Goal: Task Accomplishment & Management: Manage account settings

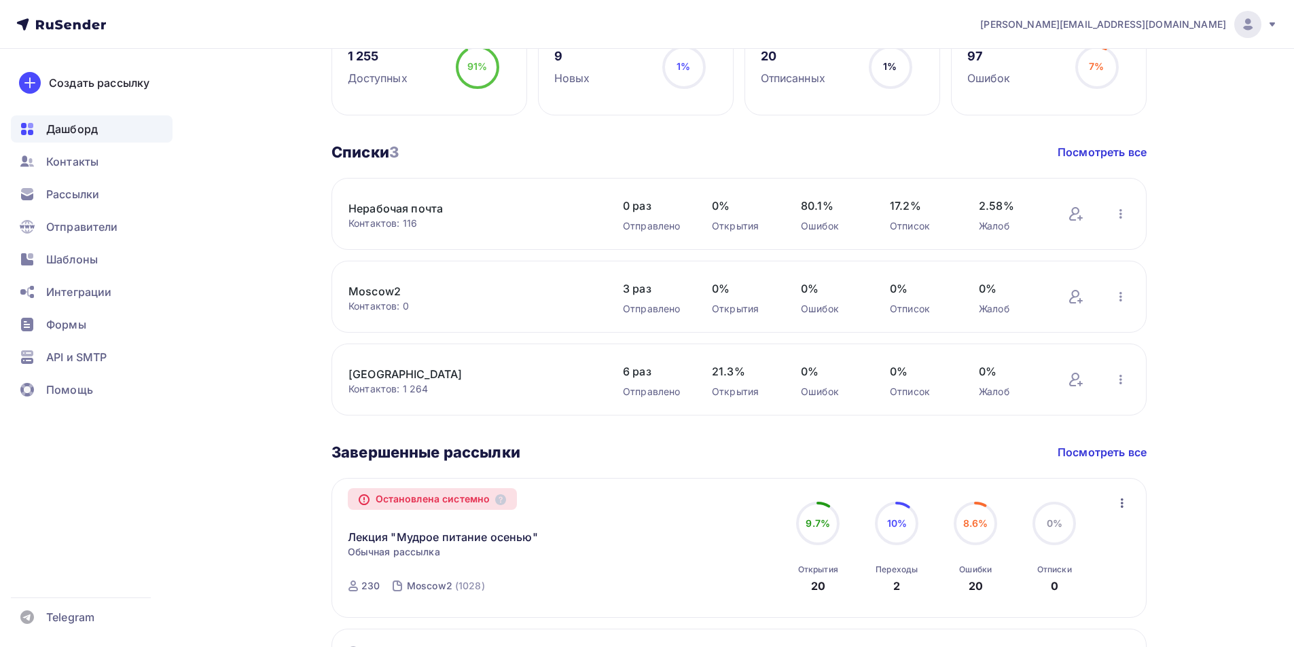
scroll to position [408, 0]
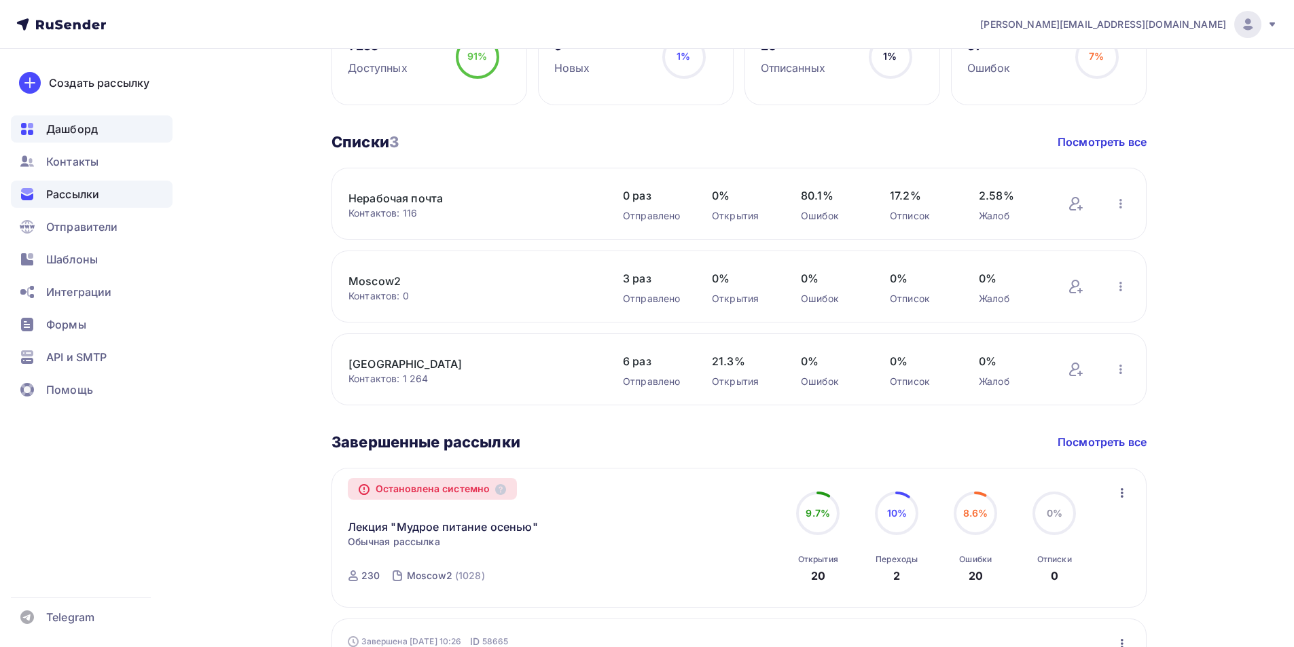
click at [75, 200] on span "Рассылки" at bounding box center [72, 194] width 53 height 16
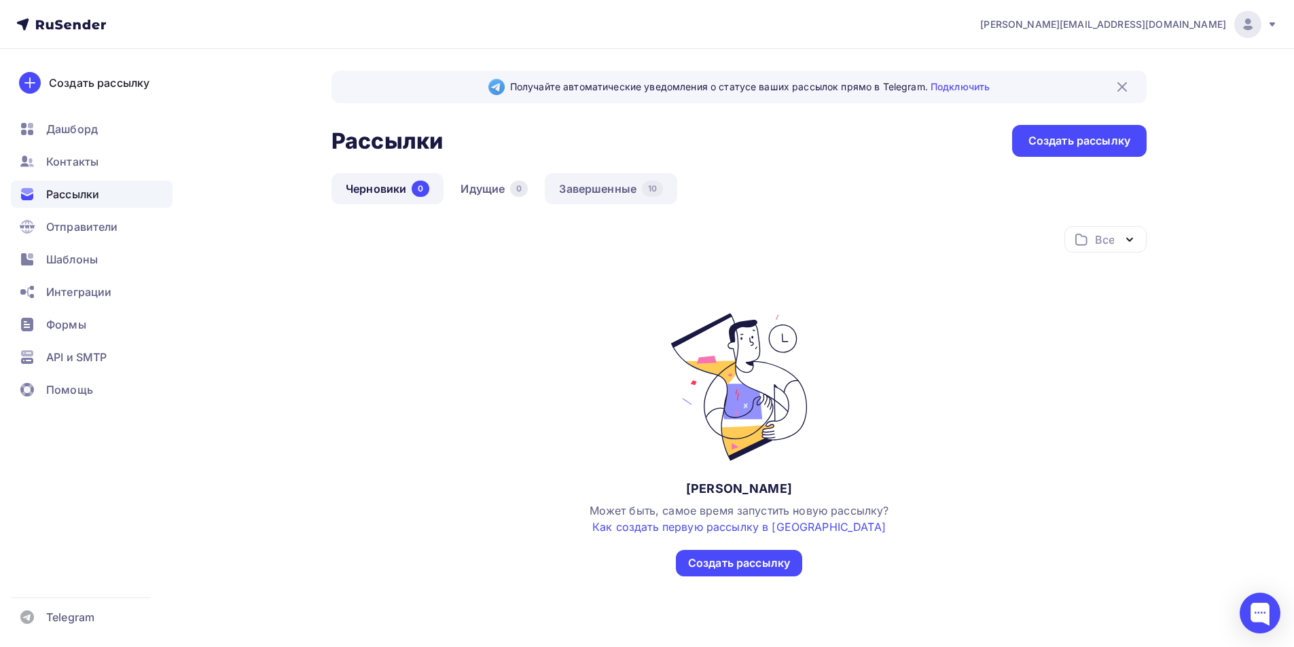
click at [594, 192] on link "Завершенные 10" at bounding box center [611, 188] width 132 height 31
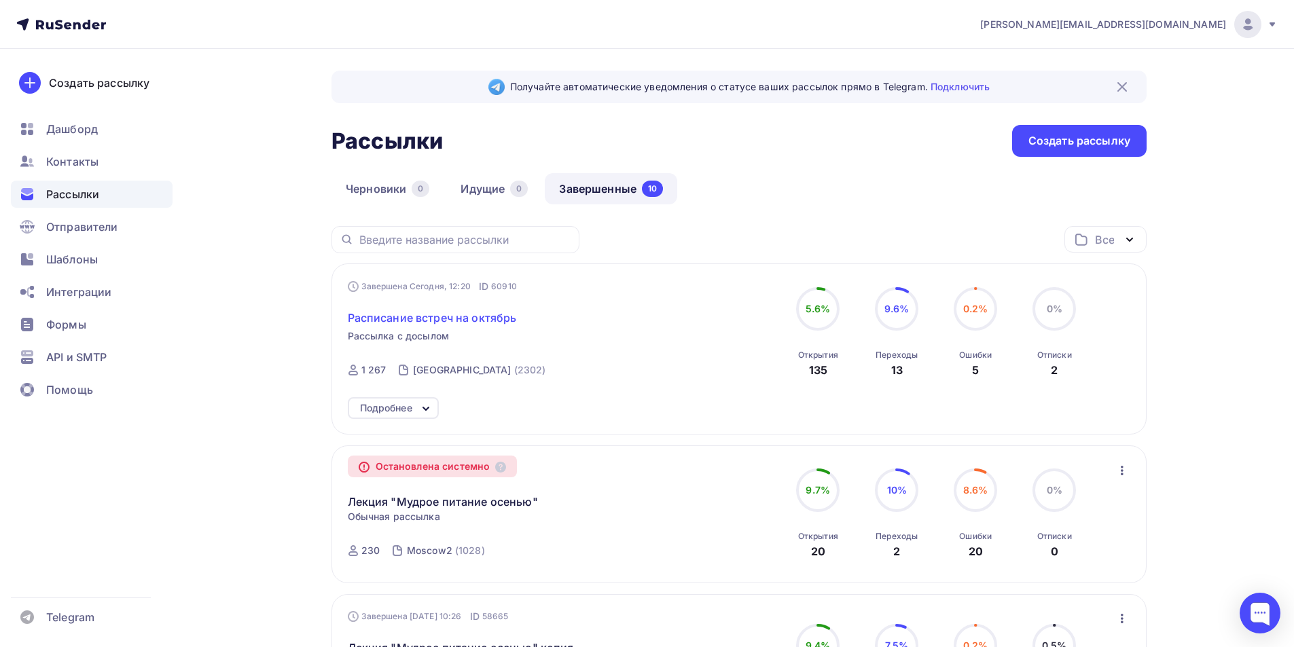
click at [491, 321] on span "Расписание встреч на октябрь" at bounding box center [432, 318] width 169 height 16
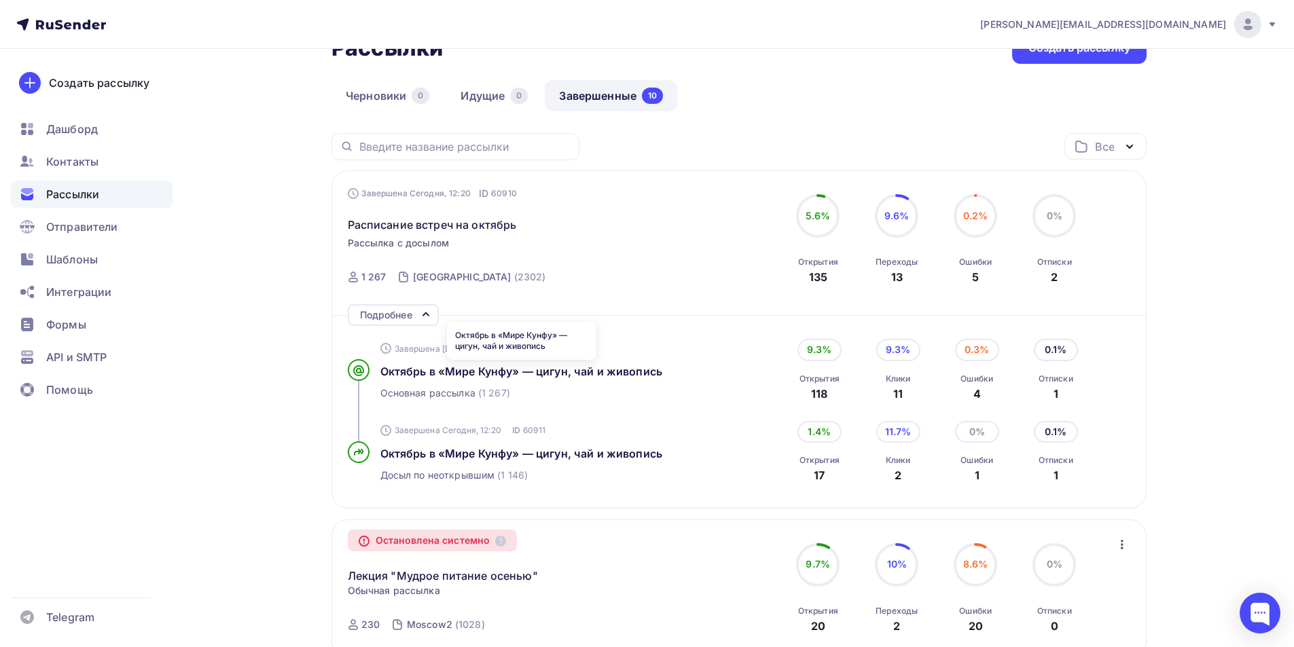
scroll to position [136, 0]
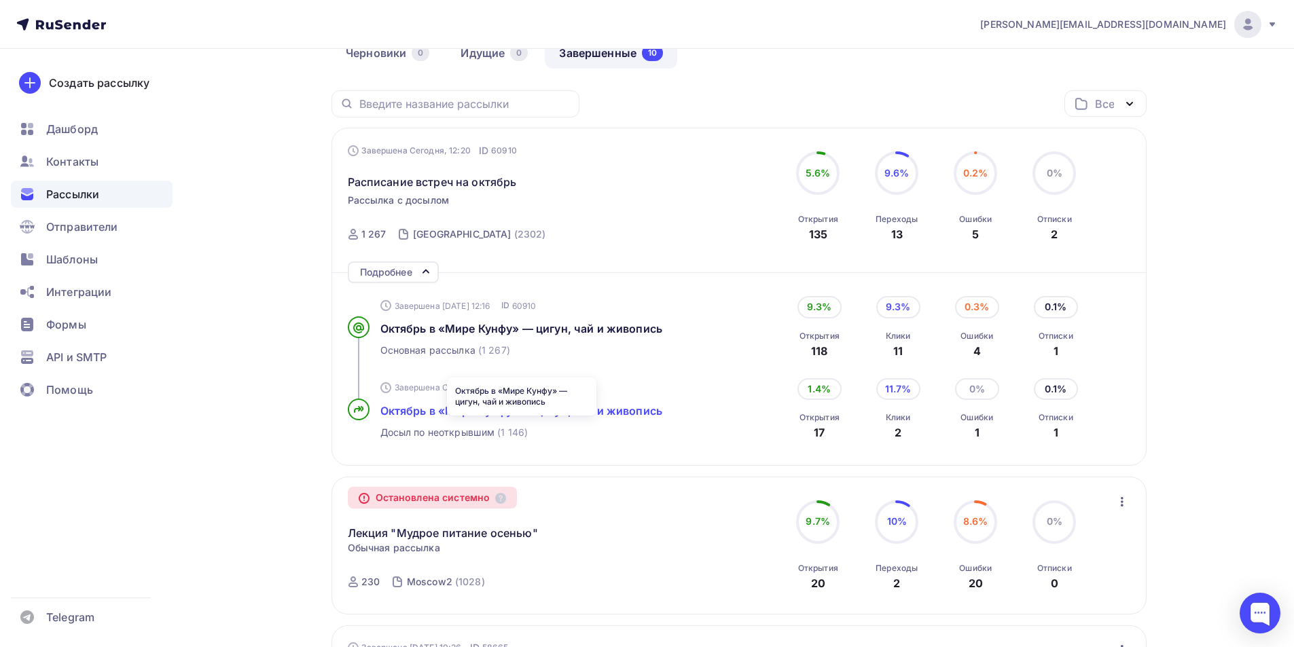
click at [518, 418] on span "Октябрь в «Мире Кунфу» — цигун, чай и живопись" at bounding box center [521, 411] width 282 height 14
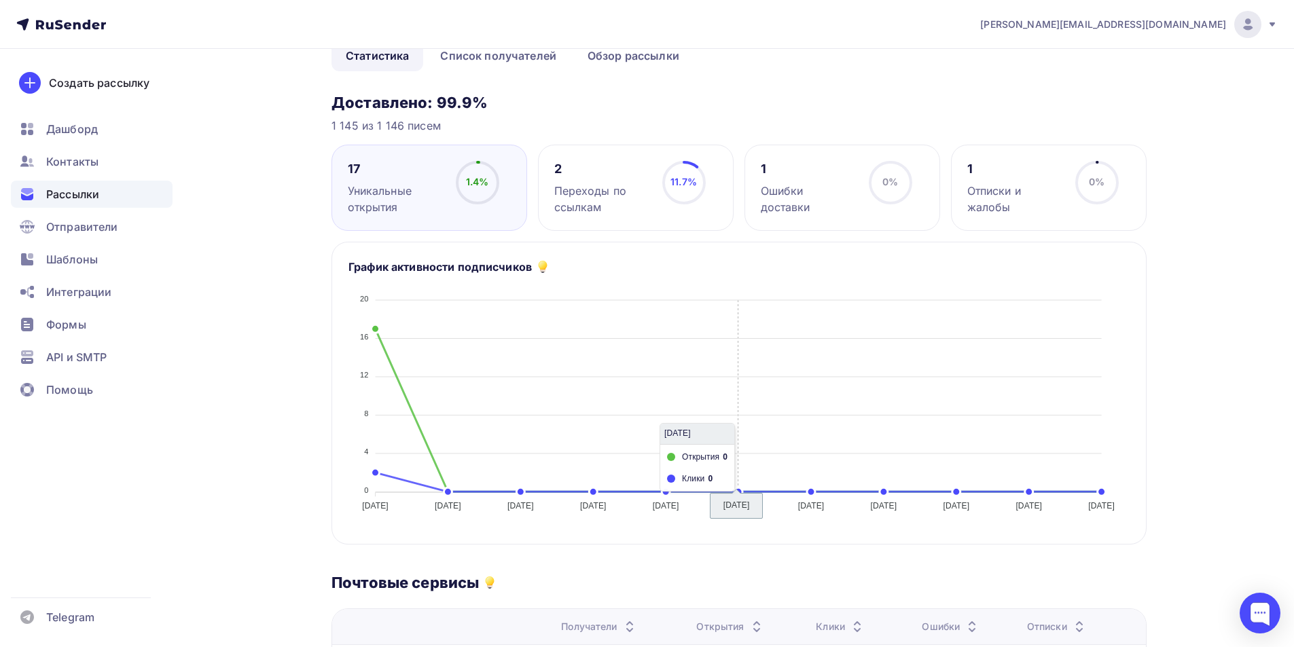
scroll to position [68, 0]
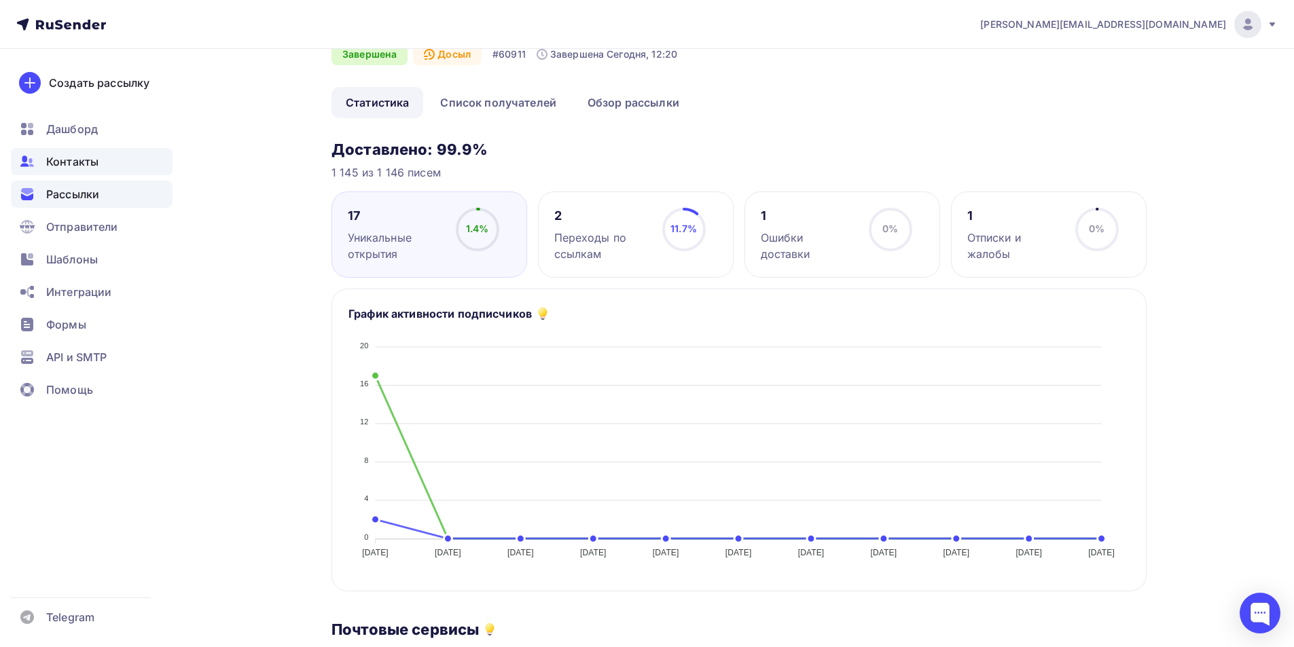
click at [79, 157] on span "Контакты" at bounding box center [72, 162] width 52 height 16
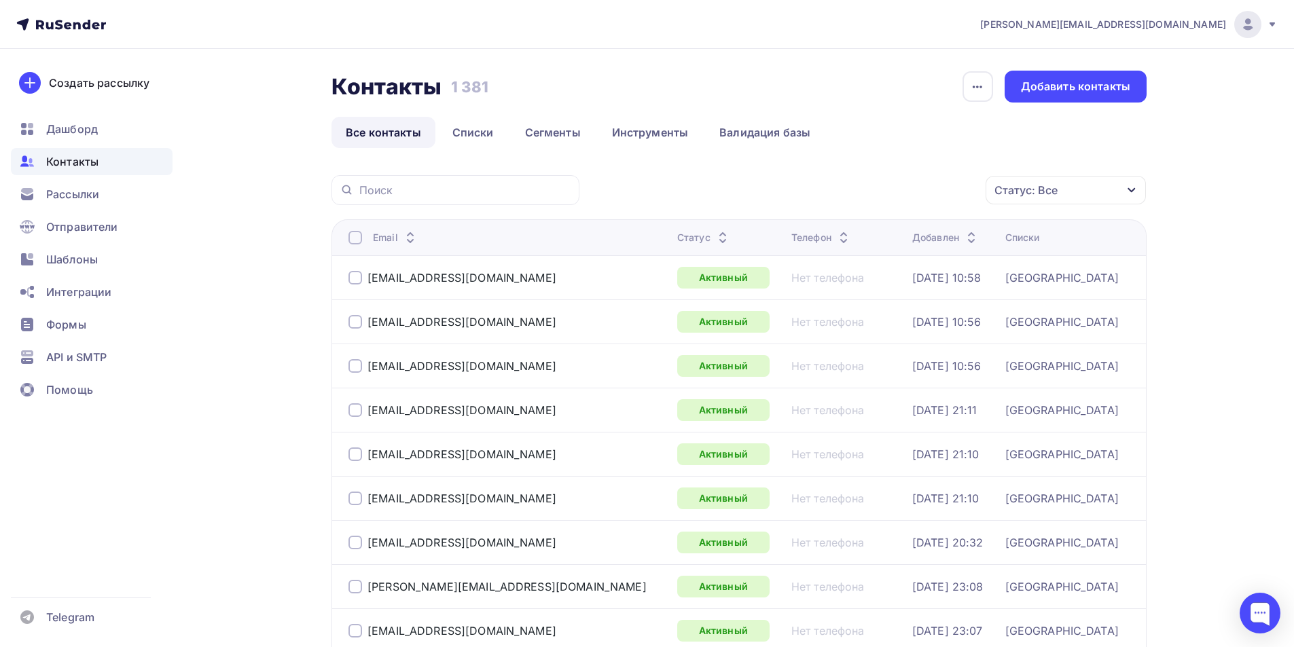
click at [1054, 196] on div "Статус: Все" at bounding box center [1025, 190] width 63 height 16
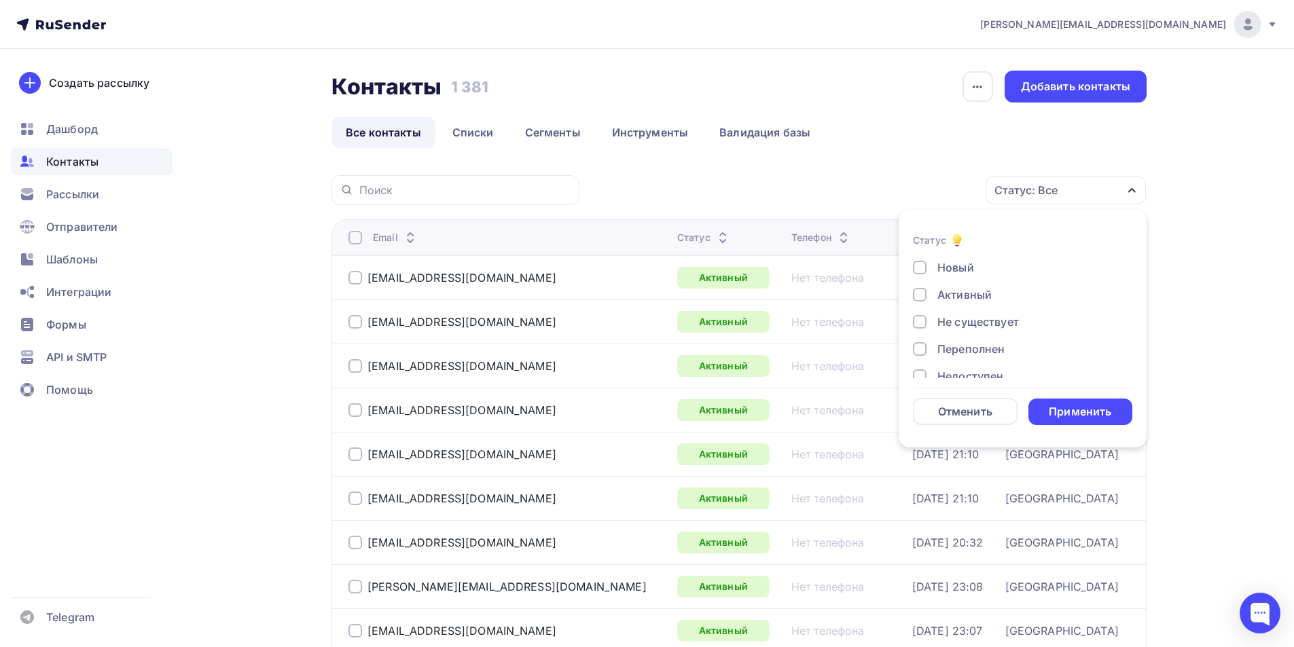
click at [922, 319] on div at bounding box center [920, 322] width 14 height 14
click at [919, 346] on div at bounding box center [920, 349] width 14 height 14
click at [920, 310] on div at bounding box center [920, 309] width 14 height 14
click at [918, 334] on div at bounding box center [920, 336] width 14 height 14
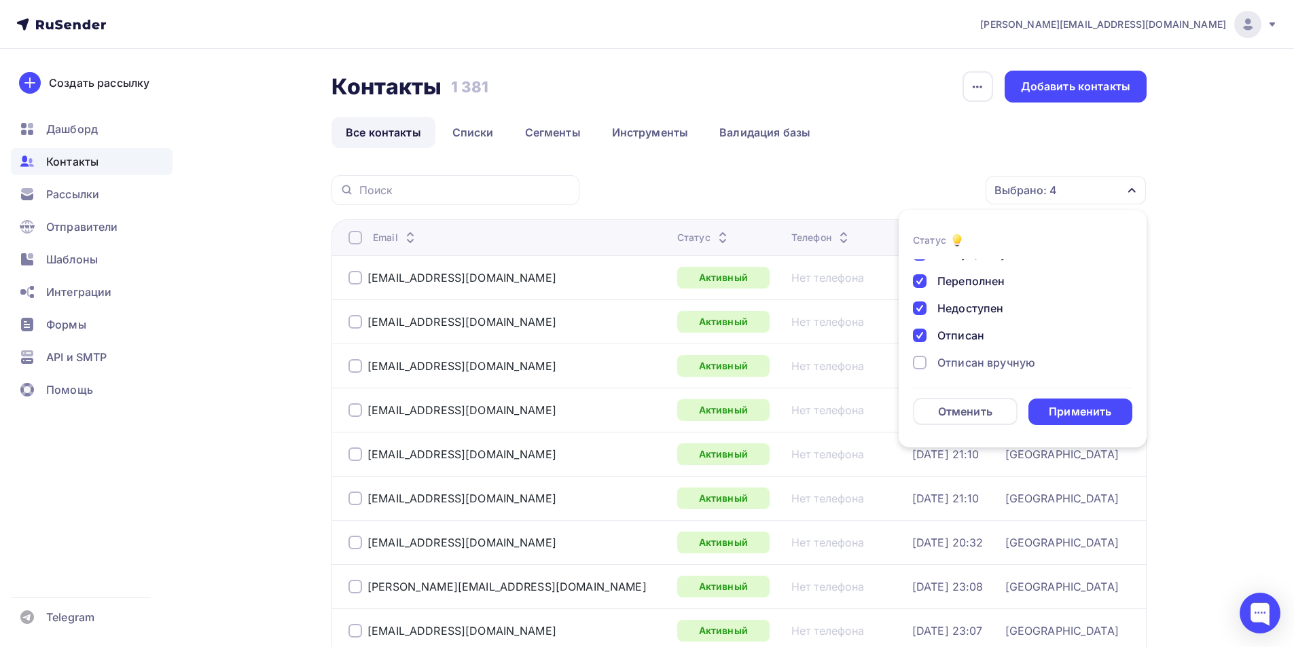
scroll to position [98, 0]
click at [916, 331] on div at bounding box center [920, 332] width 14 height 14
click at [917, 357] on div at bounding box center [920, 360] width 14 height 14
click at [1084, 412] on div "Применить" at bounding box center [1080, 412] width 62 height 16
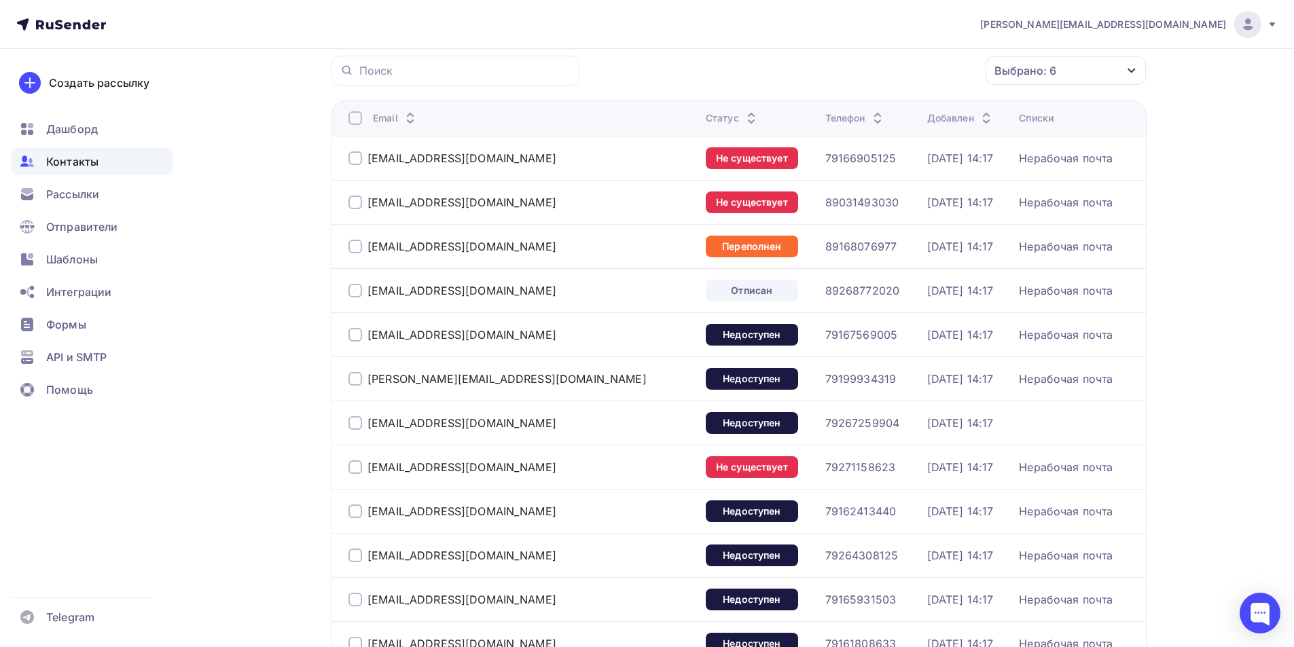
scroll to position [136, 0]
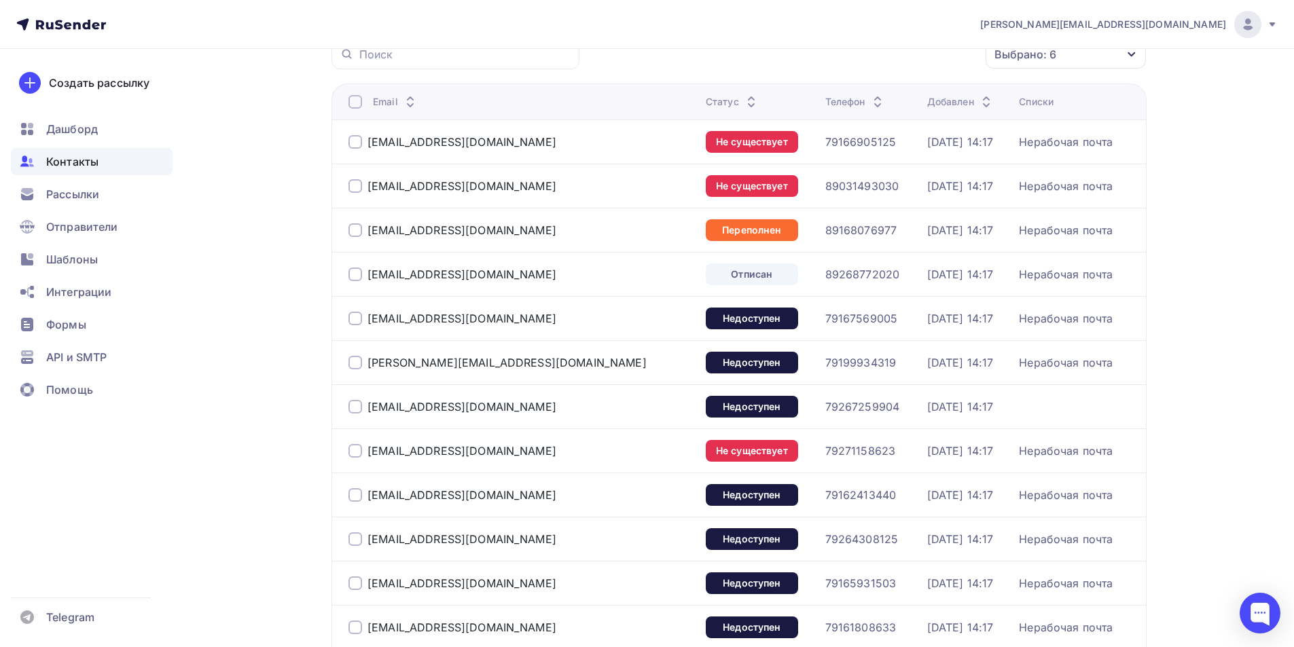
click at [352, 406] on div at bounding box center [355, 407] width 14 height 14
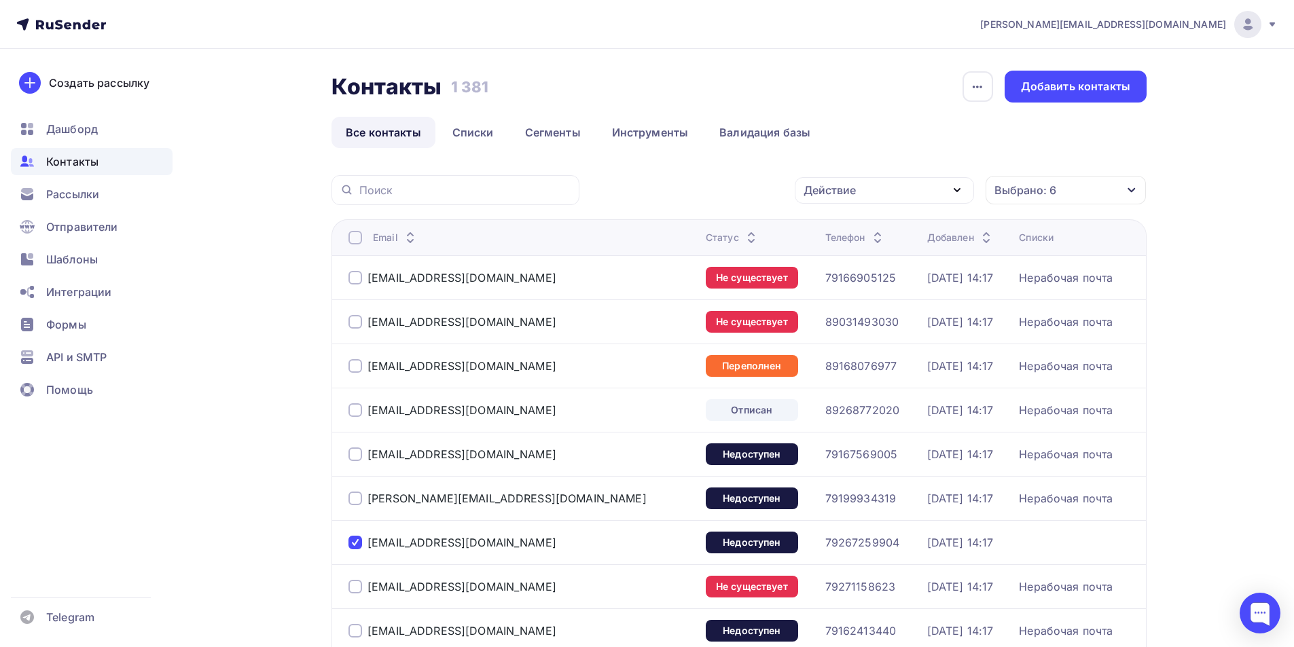
click at [855, 193] on div "Действие" at bounding box center [830, 190] width 52 height 16
click at [851, 226] on div "Добавить в списки" at bounding box center [863, 230] width 105 height 16
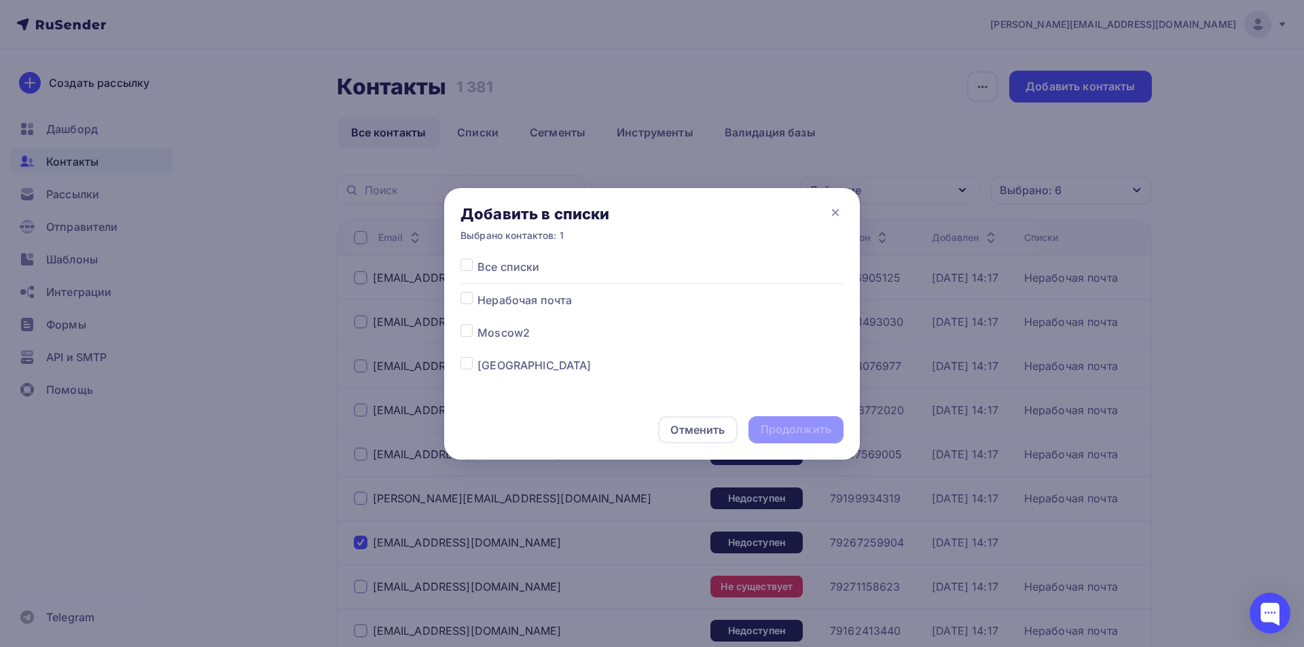
click at [478, 292] on label at bounding box center [478, 292] width 0 height 0
click at [469, 299] on input "checkbox" at bounding box center [467, 298] width 12 height 12
checkbox input "true"
click at [802, 433] on div "Продолжить" at bounding box center [796, 430] width 71 height 16
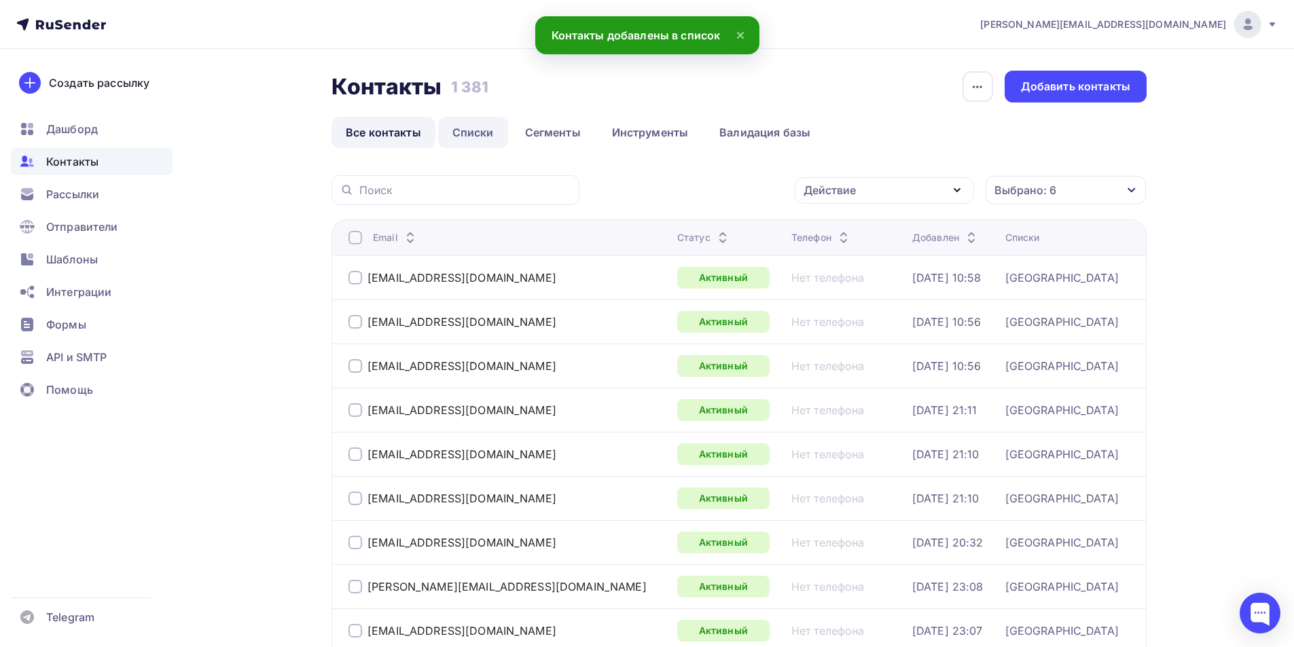
click at [475, 138] on link "Списки" at bounding box center [473, 132] width 70 height 31
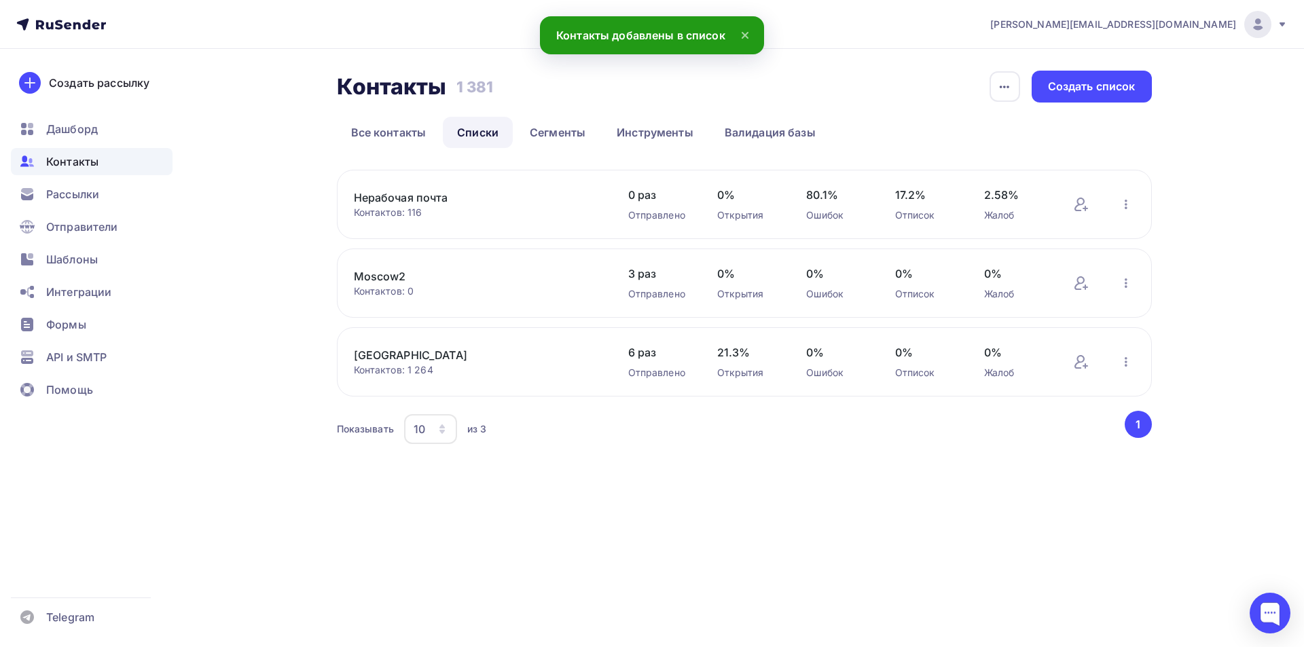
click at [398, 361] on link "[GEOGRAPHIC_DATA]" at bounding box center [469, 355] width 231 height 16
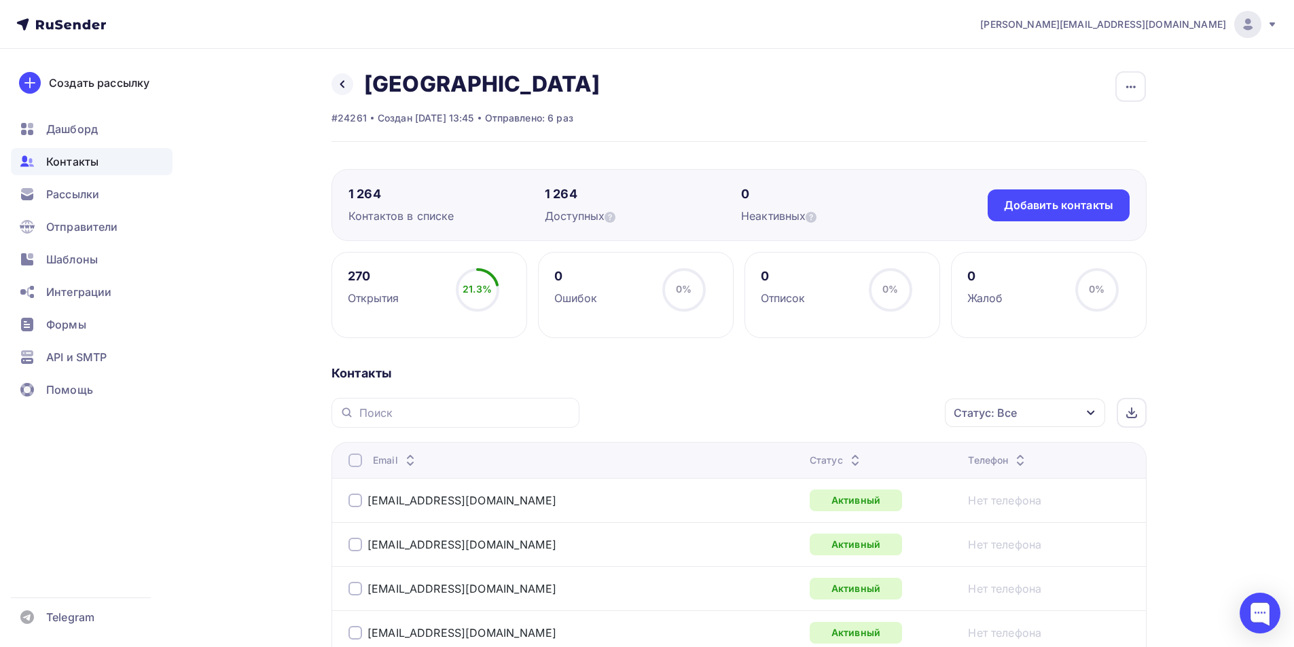
click at [1019, 420] on div "Статус: Все" at bounding box center [1025, 413] width 160 height 29
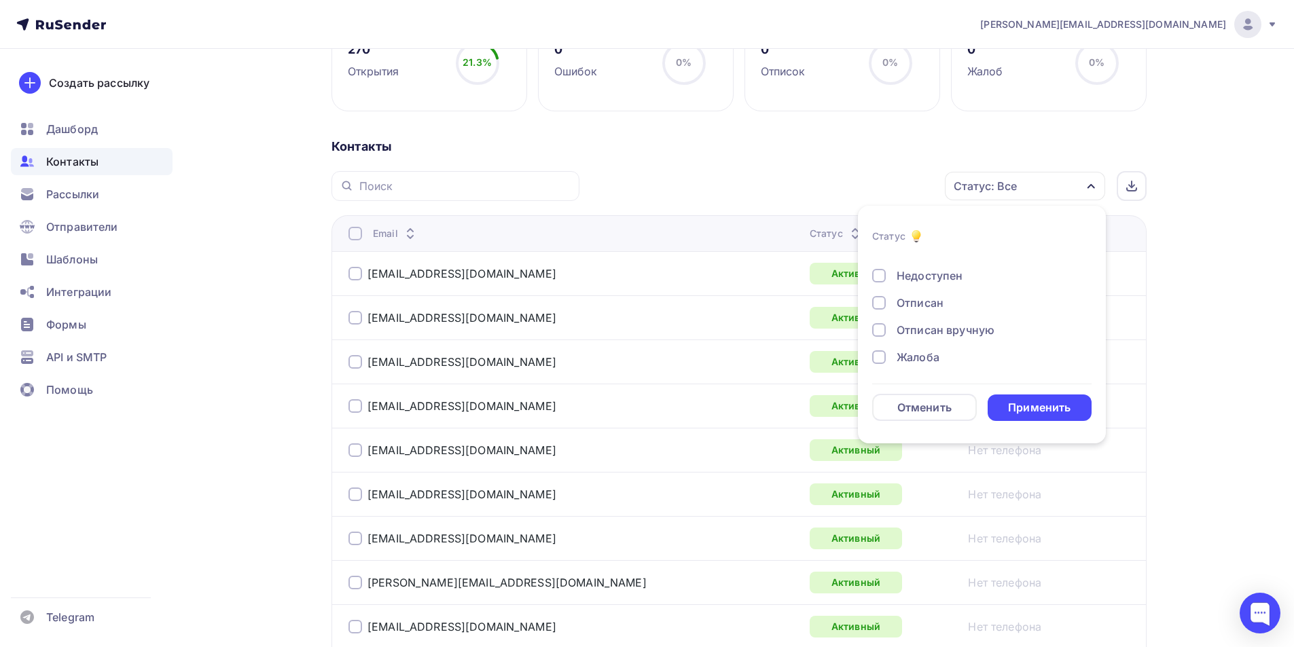
scroll to position [98, 0]
click at [880, 278] on div at bounding box center [879, 274] width 14 height 14
click at [877, 296] on div at bounding box center [879, 301] width 14 height 14
click at [879, 327] on div at bounding box center [879, 328] width 14 height 14
click at [878, 357] on div at bounding box center [879, 355] width 14 height 14
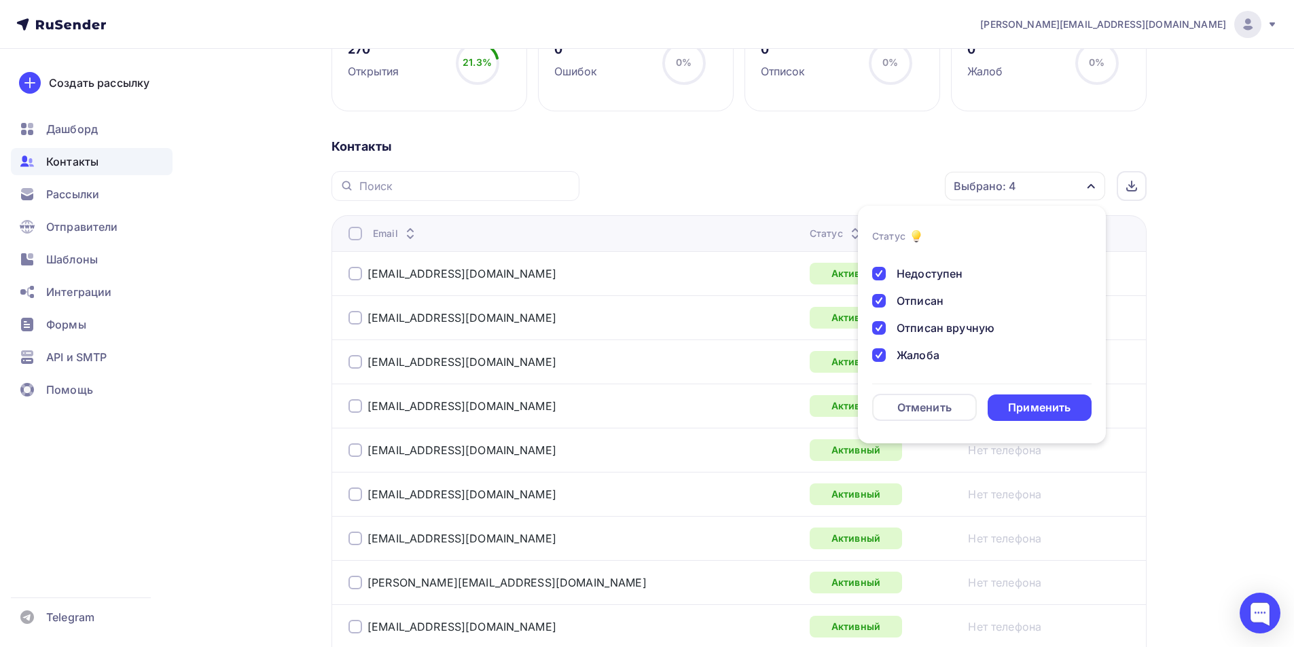
scroll to position [31, 0]
click at [882, 315] on div at bounding box center [879, 315] width 14 height 14
click at [878, 287] on div at bounding box center [879, 288] width 14 height 14
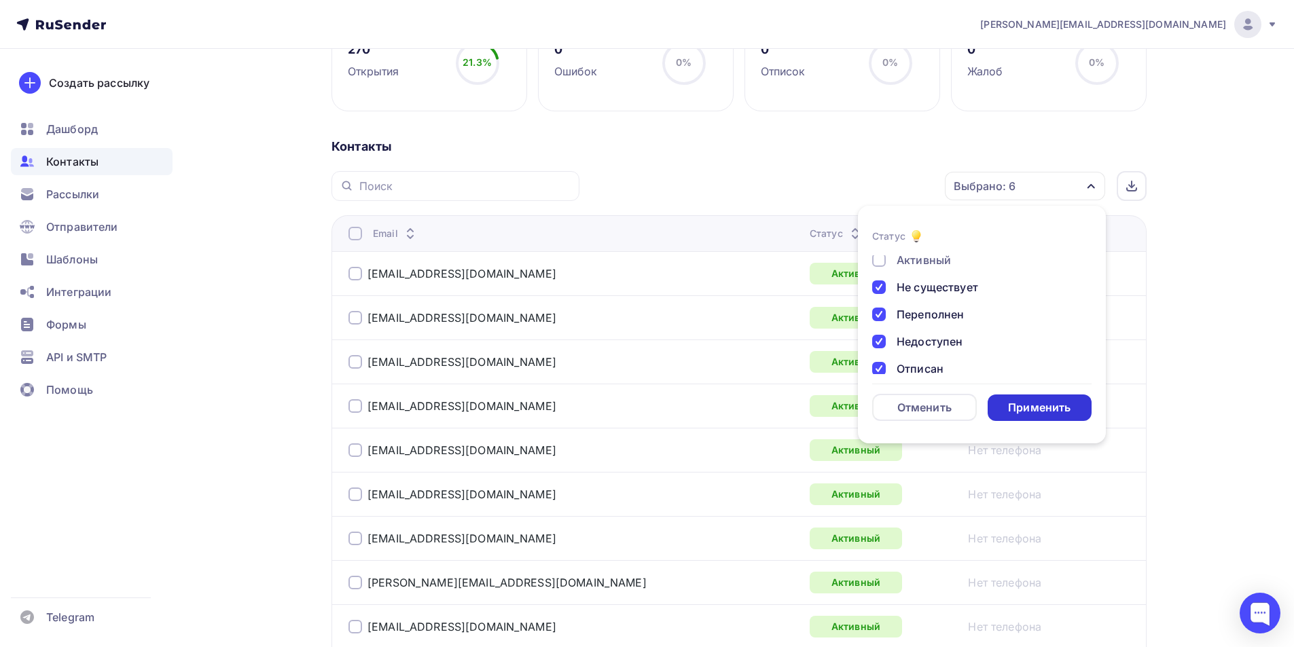
click at [1006, 406] on div "Применить" at bounding box center [1040, 408] width 105 height 26
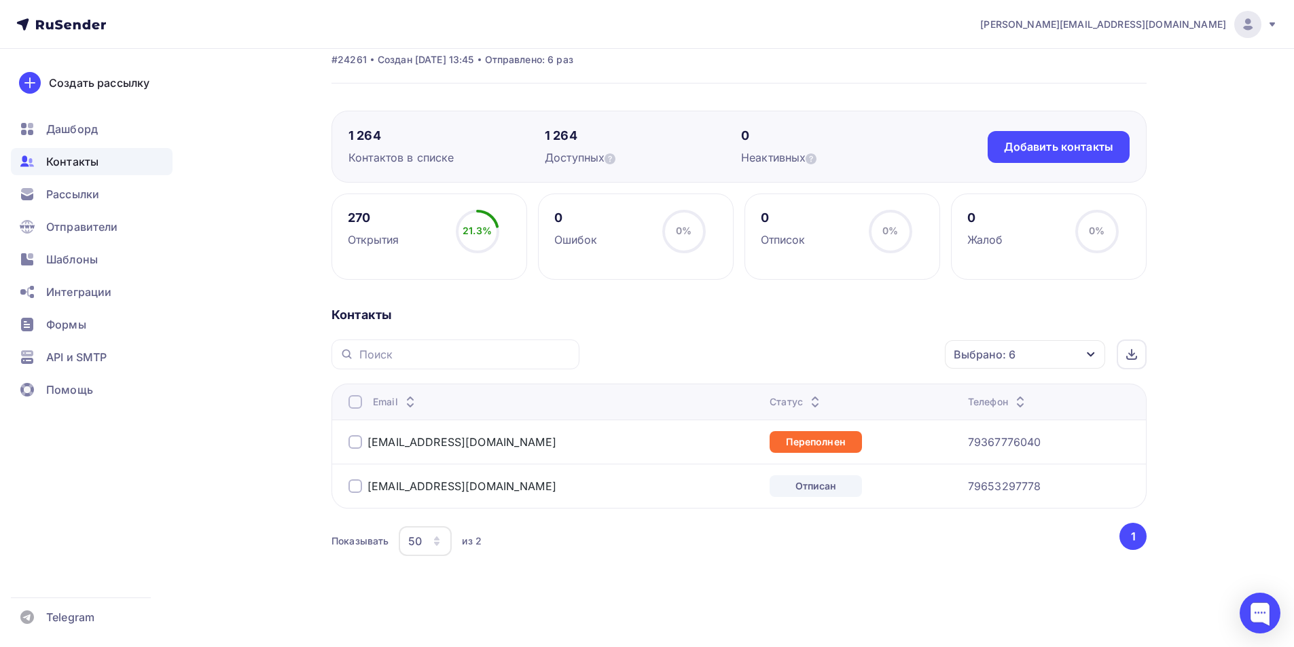
scroll to position [58, 0]
click at [351, 439] on div at bounding box center [355, 442] width 14 height 14
click at [353, 484] on div at bounding box center [355, 487] width 14 height 14
click at [885, 362] on div "Действие" at bounding box center [843, 355] width 179 height 26
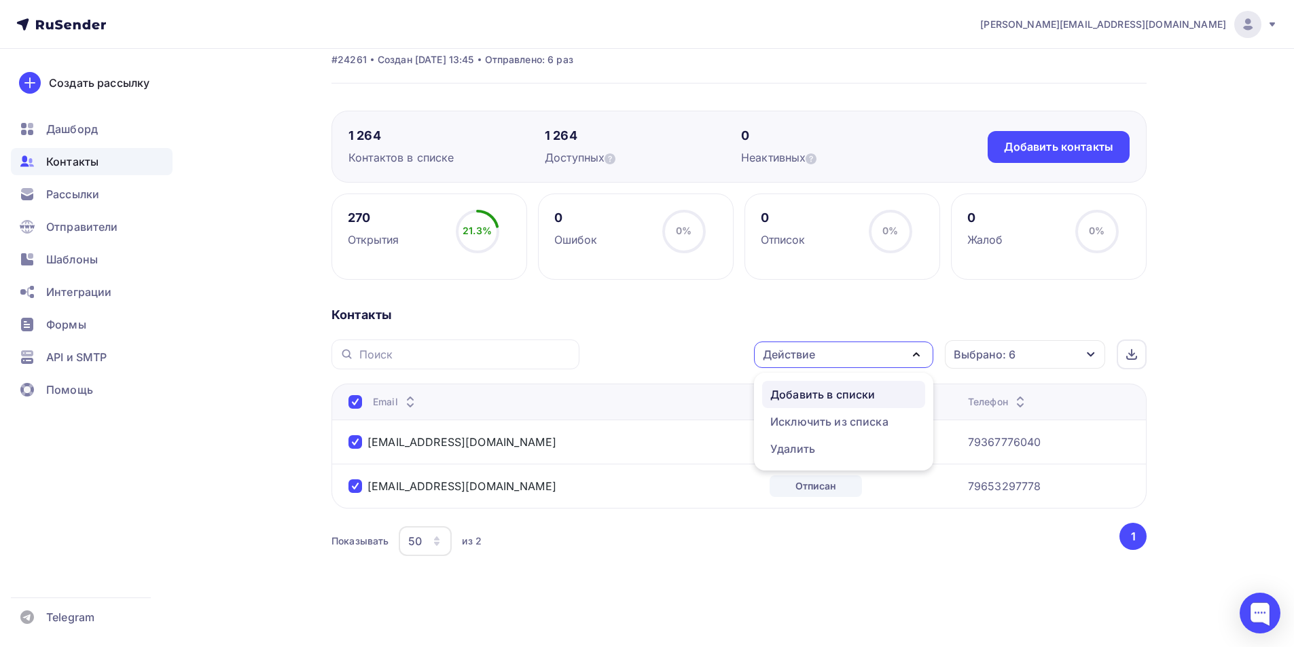
click at [855, 396] on div "Добавить в списки" at bounding box center [822, 394] width 105 height 16
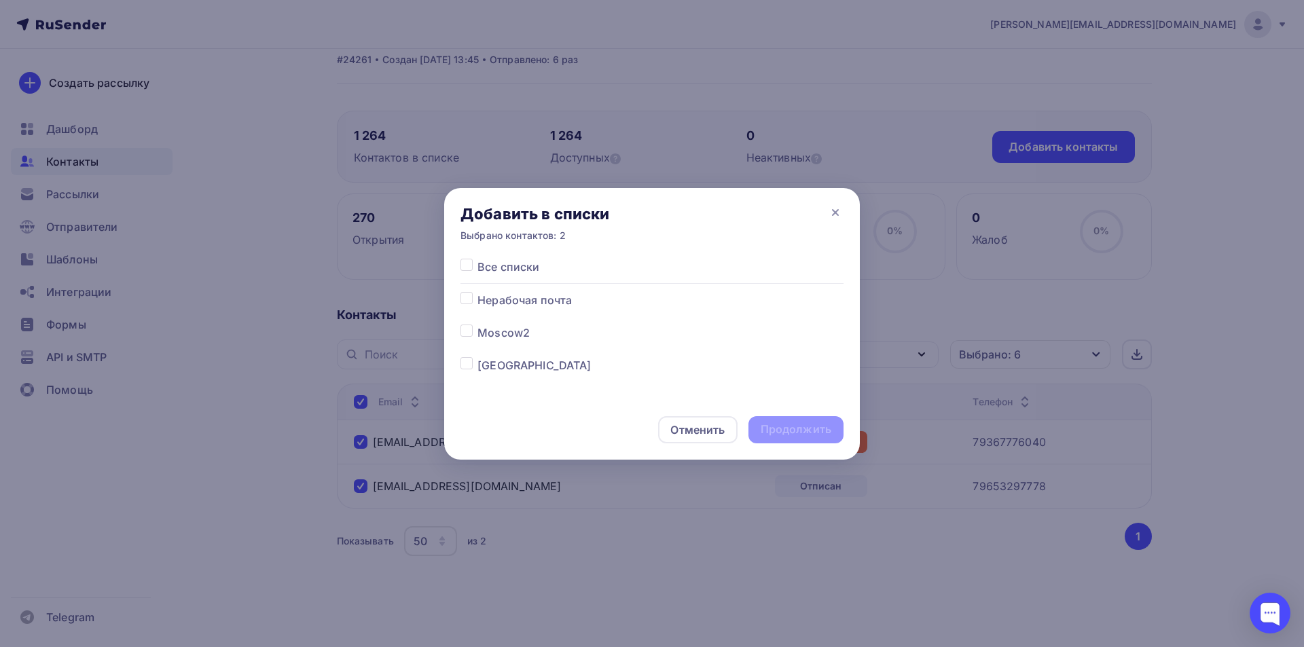
click at [478, 292] on label at bounding box center [478, 292] width 0 height 0
click at [466, 297] on input "checkbox" at bounding box center [467, 298] width 12 height 12
checkbox input "true"
click at [818, 437] on div "Продолжить" at bounding box center [796, 429] width 95 height 27
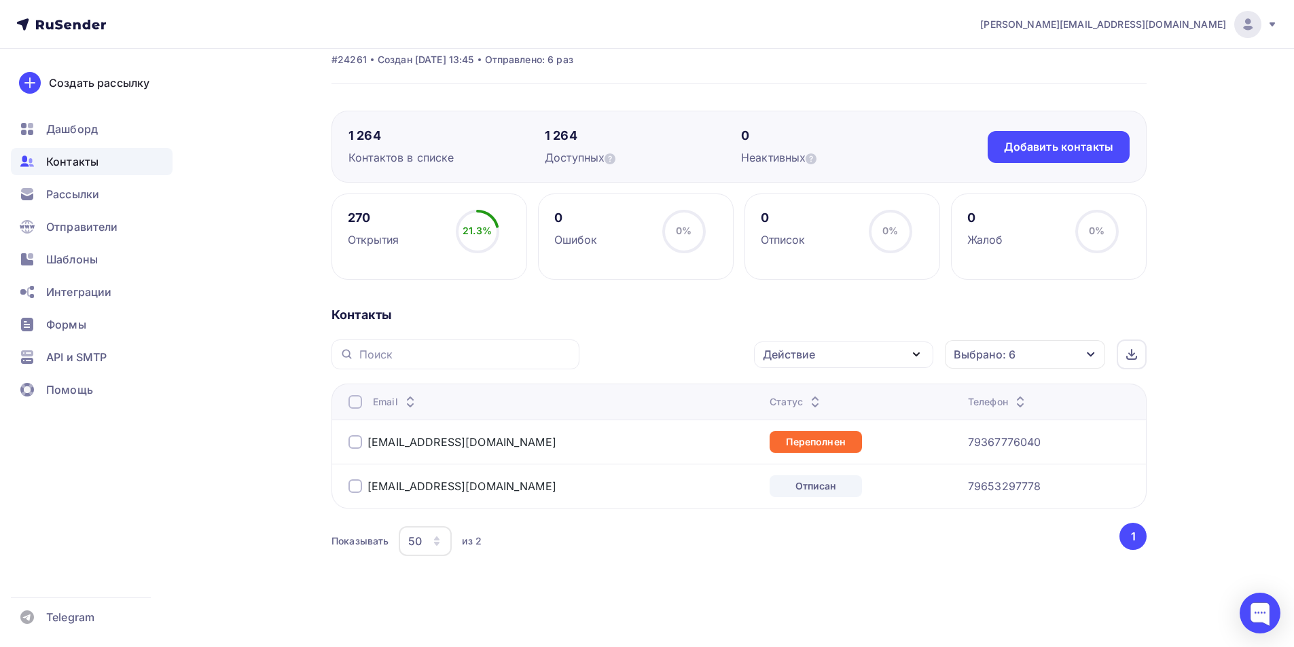
click at [350, 399] on div at bounding box center [355, 402] width 14 height 14
click at [876, 357] on div "Действие" at bounding box center [843, 355] width 179 height 26
click at [808, 425] on div "Исключить из списка" at bounding box center [829, 422] width 118 height 16
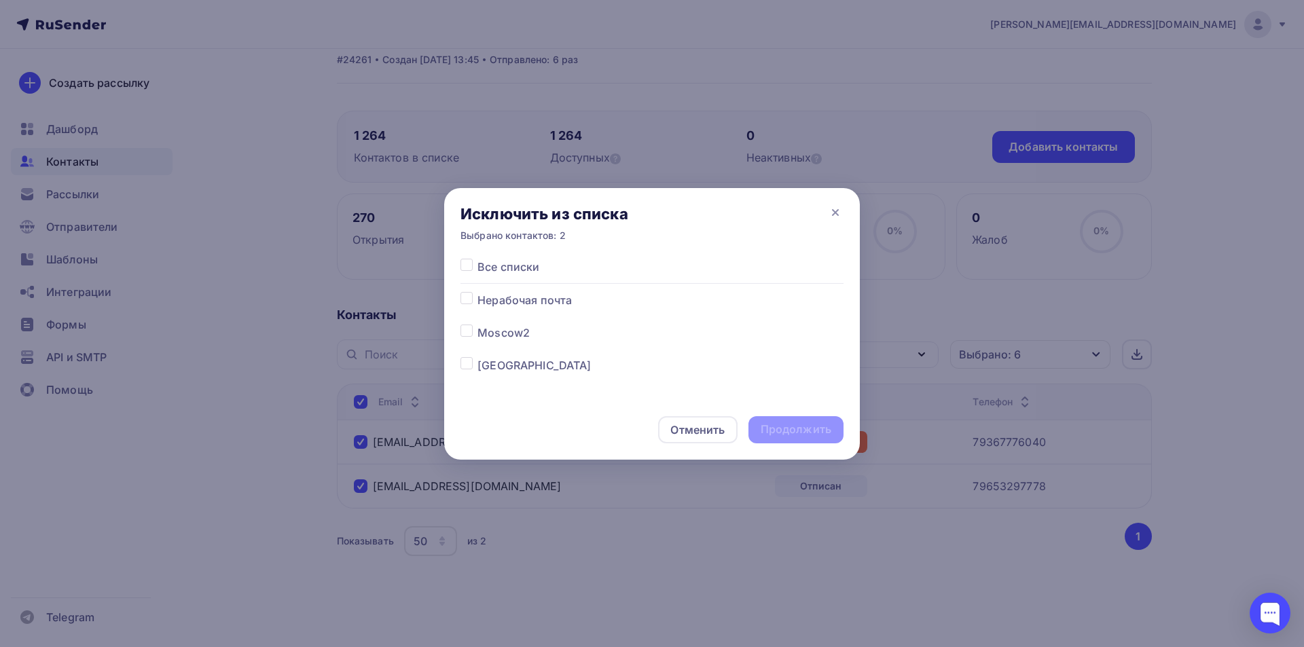
click at [478, 357] on label at bounding box center [478, 357] width 0 height 0
click at [463, 363] on input "checkbox" at bounding box center [467, 363] width 12 height 12
checkbox input "true"
click at [797, 425] on div "Продолжить" at bounding box center [796, 430] width 71 height 16
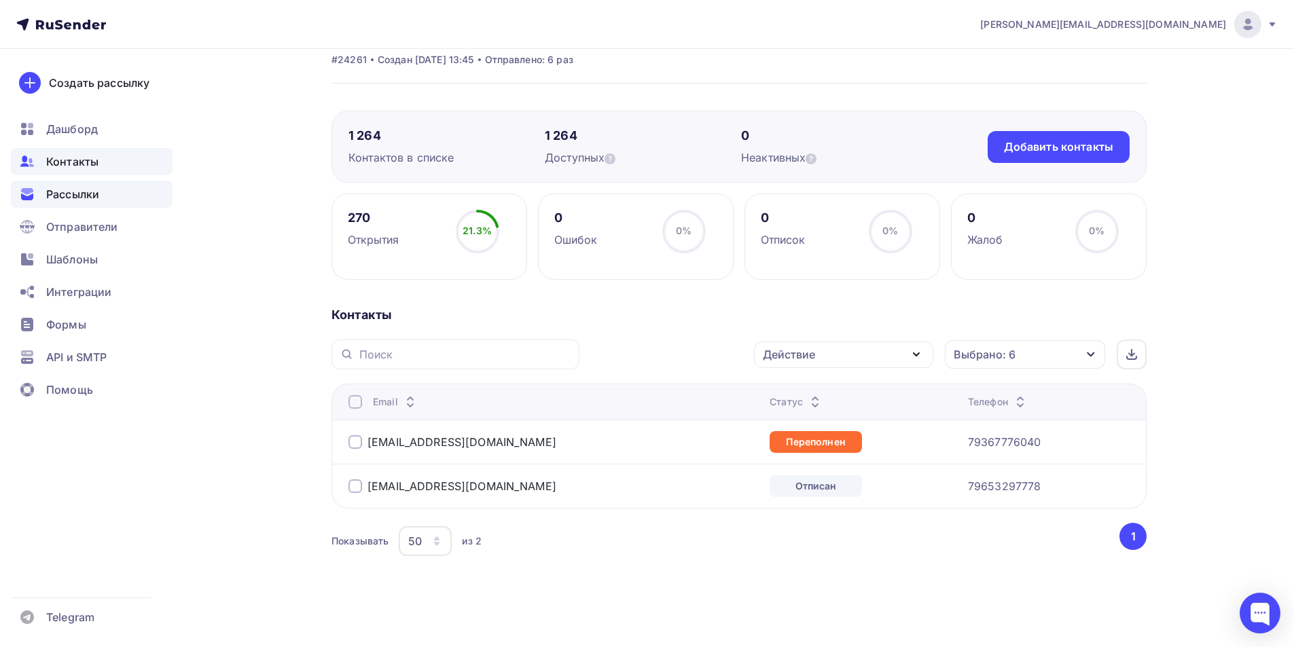
click at [74, 188] on span "Рассылки" at bounding box center [72, 194] width 53 height 16
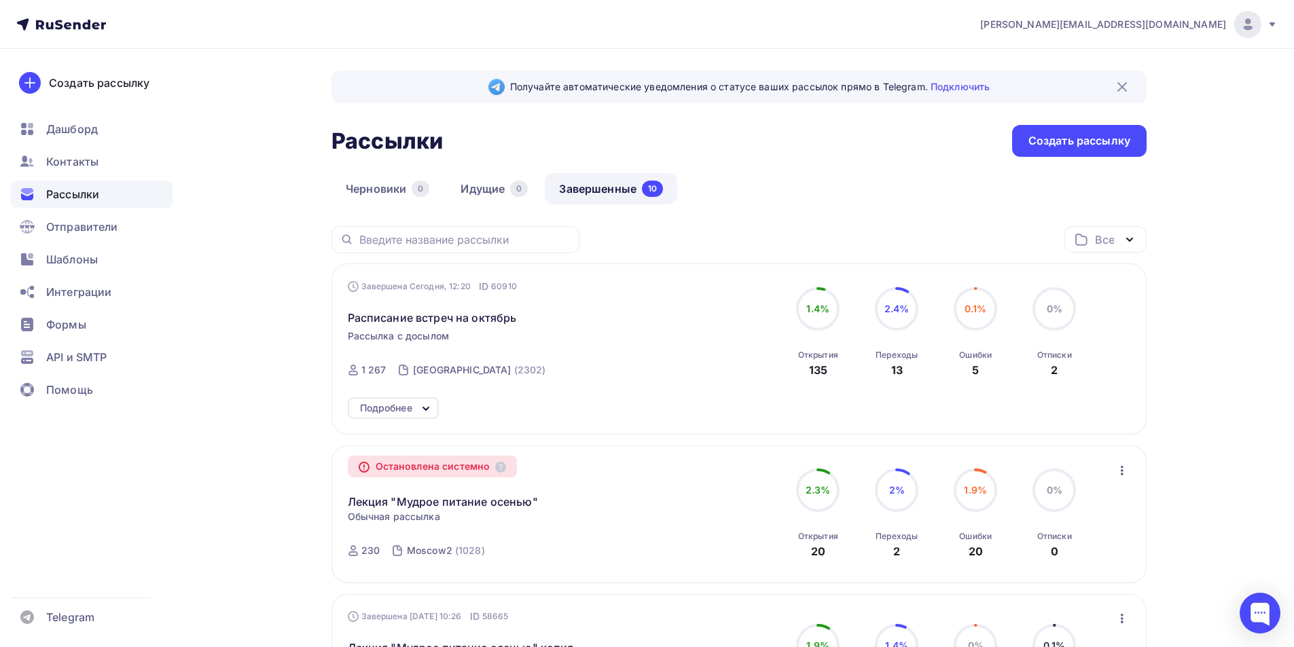
click at [643, 184] on div "10" at bounding box center [652, 189] width 21 height 16
click at [492, 321] on span "Расписание встреч на октябрь" at bounding box center [432, 318] width 169 height 16
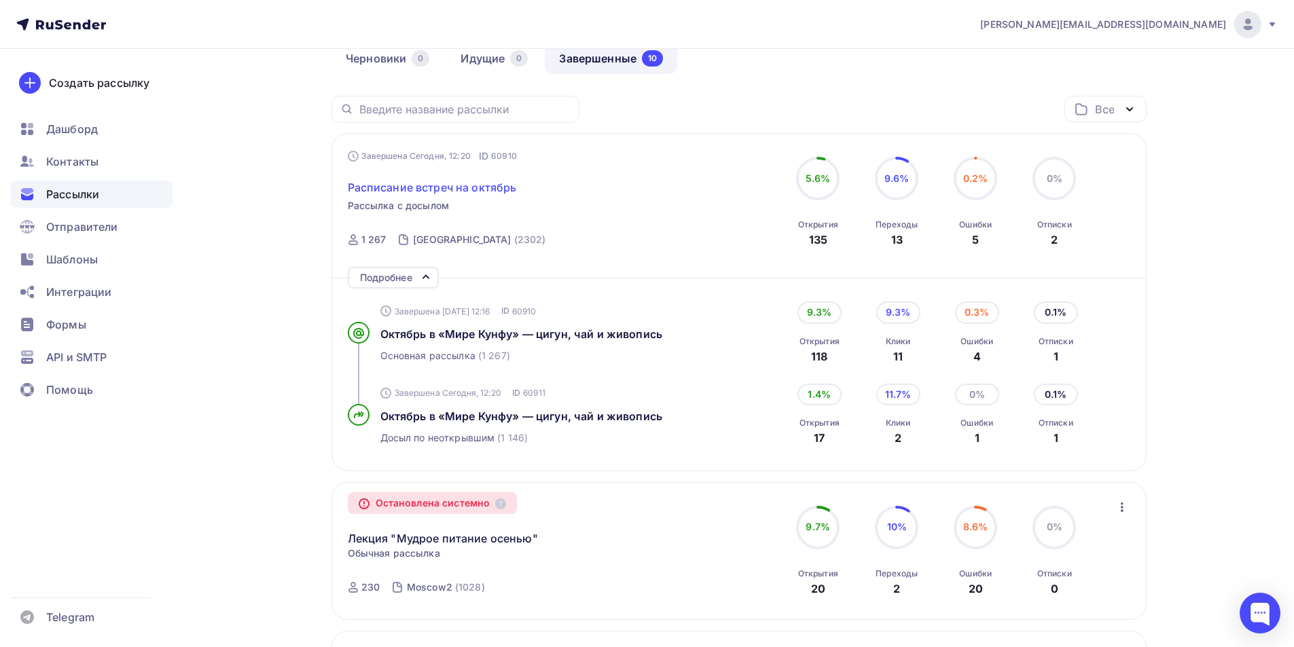
scroll to position [136, 0]
